Goal: Complete application form: Complete application form

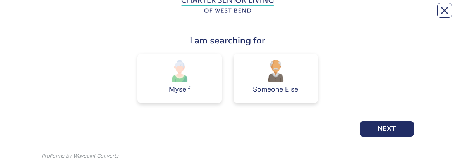
scroll to position [78, 0]
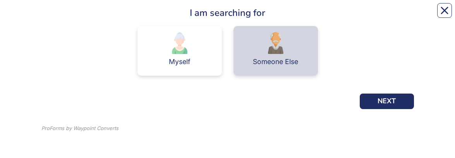
click at [265, 15] on div "Someone Else" at bounding box center [275, 61] width 45 height 7
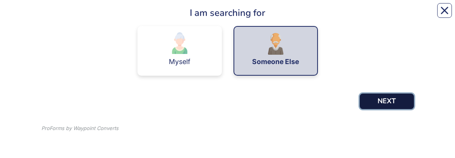
click at [405, 15] on button "NEXT" at bounding box center [387, 101] width 54 height 16
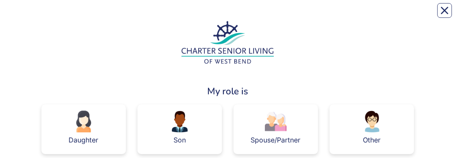
scroll to position [38, 0]
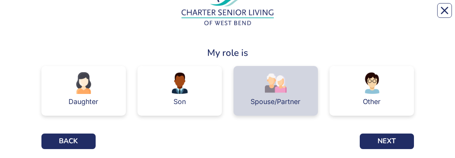
click at [277, 15] on img at bounding box center [276, 83] width 22 height 22
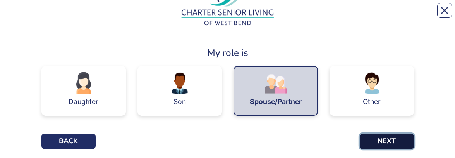
click at [395, 15] on button "NEXT" at bounding box center [387, 141] width 54 height 16
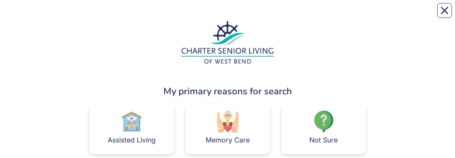
scroll to position [38, 0]
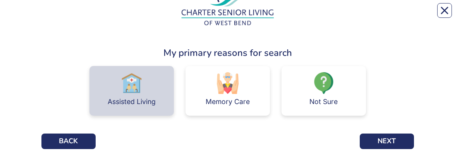
click at [128, 15] on img at bounding box center [132, 83] width 22 height 22
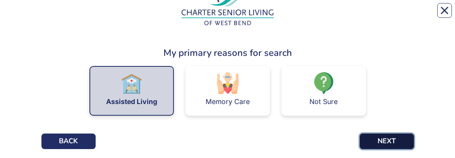
click at [386, 15] on button "NEXT" at bounding box center [387, 141] width 54 height 16
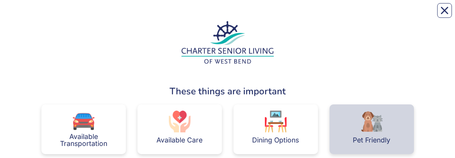
scroll to position [77, 0]
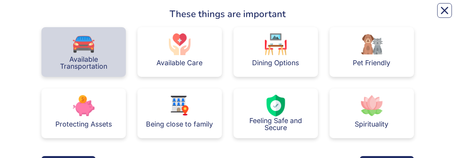
click at [67, 15] on div "Available Transportation" at bounding box center [84, 63] width 72 height 14
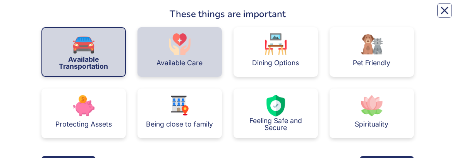
click at [206, 15] on div "Available Care" at bounding box center [180, 52] width 85 height 50
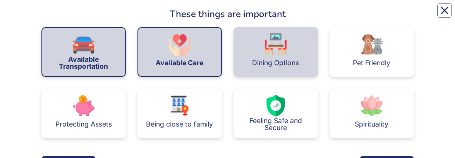
click at [302, 15] on div "Dining Options" at bounding box center [276, 52] width 85 height 50
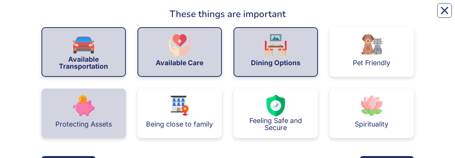
click at [48, 15] on div "Protecting Assets" at bounding box center [83, 113] width 85 height 50
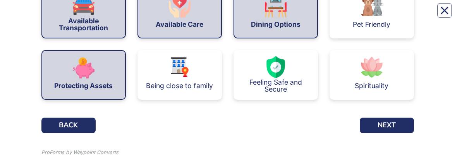
scroll to position [140, 0]
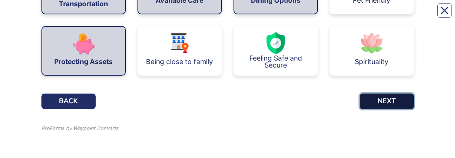
click at [391, 15] on button "NEXT" at bounding box center [387, 101] width 54 height 16
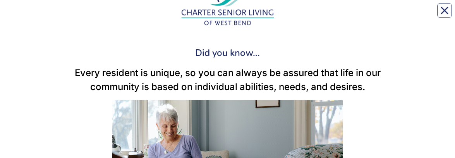
scroll to position [116, 0]
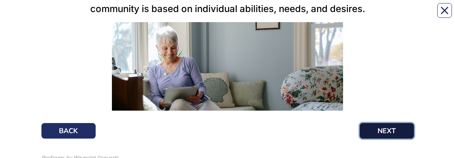
click at [381, 15] on button "NEXT" at bounding box center [387, 131] width 54 height 16
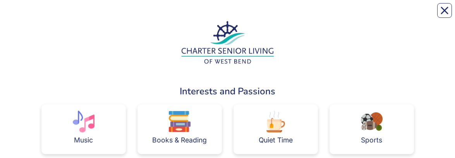
click at [381, 15] on div "Sports" at bounding box center [371, 139] width 21 height 7
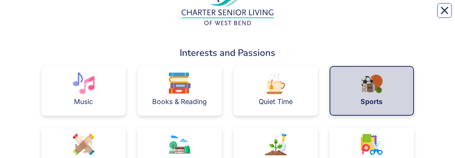
scroll to position [77, 0]
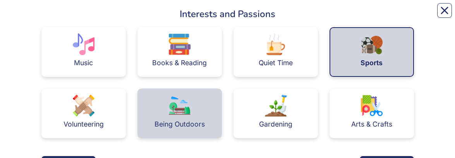
click at [202, 15] on div "Being Outdoors" at bounding box center [180, 124] width 50 height 16
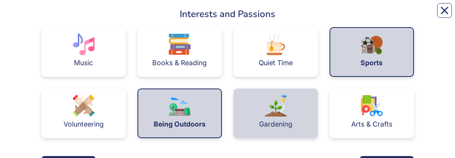
click at [267, 15] on div "Gardening" at bounding box center [275, 124] width 33 height 7
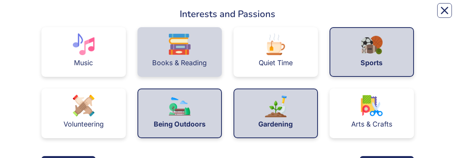
click at [176, 15] on div "Books & Reading" at bounding box center [179, 63] width 55 height 16
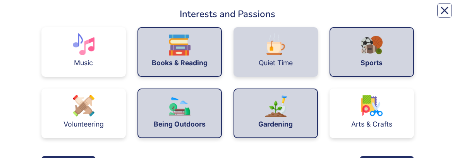
click at [308, 15] on div "Quiet Time" at bounding box center [276, 52] width 85 height 50
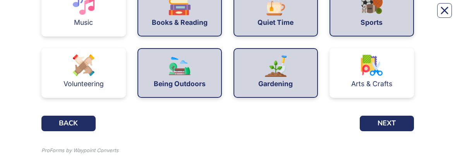
scroll to position [117, 0]
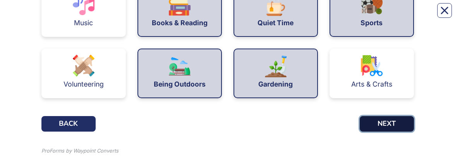
click at [380, 15] on button "NEXT" at bounding box center [387, 124] width 54 height 16
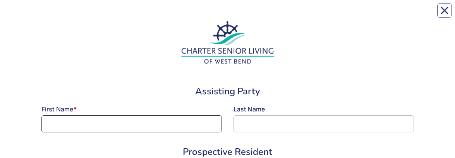
click at [124, 15] on input at bounding box center [131, 123] width 181 height 17
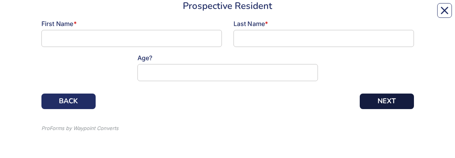
type input "[PERSON_NAME]"
click at [394, 15] on button "NEXT" at bounding box center [387, 101] width 54 height 16
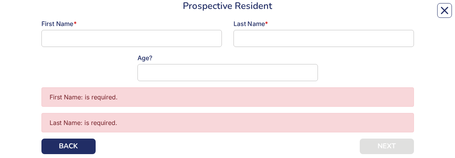
scroll to position [29, 0]
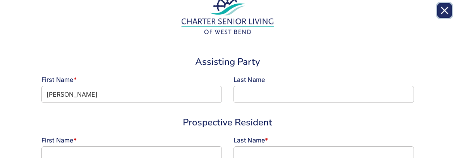
click at [444, 12] on icon "Close" at bounding box center [445, 11] width 8 height 8
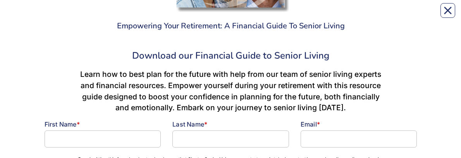
scroll to position [246, 0]
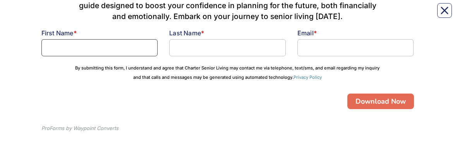
click at [71, 50] on input at bounding box center [99, 47] width 117 height 17
type input "[PERSON_NAME]"
click at [178, 50] on input at bounding box center [227, 47] width 117 height 17
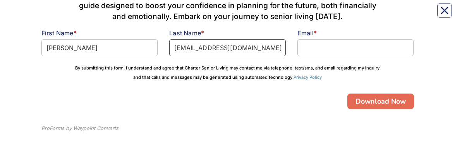
click at [173, 48] on input "wujcik7@gmail.com" at bounding box center [227, 47] width 117 height 17
type input "jwujcik7@gmail.com"
drag, startPoint x: 256, startPoint y: 47, endPoint x: 124, endPoint y: 47, distance: 131.8
click at [124, 47] on div "Learn how to best plan for the future with help from our team of senior living …" at bounding box center [228, 33] width 385 height 110
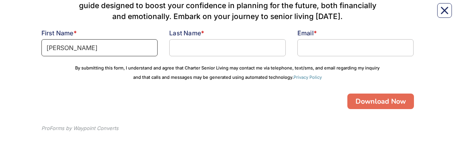
drag, startPoint x: 81, startPoint y: 47, endPoint x: 2, endPoint y: 53, distance: 78.9
click at [449, 11] on button "Close" at bounding box center [445, 10] width 15 height 15
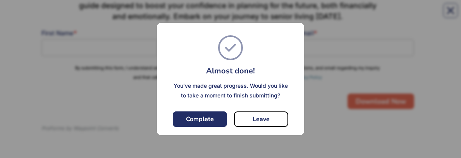
click at [269, 116] on button "Leave" at bounding box center [261, 119] width 54 height 16
